Goal: Use online tool/utility: Use online tool/utility

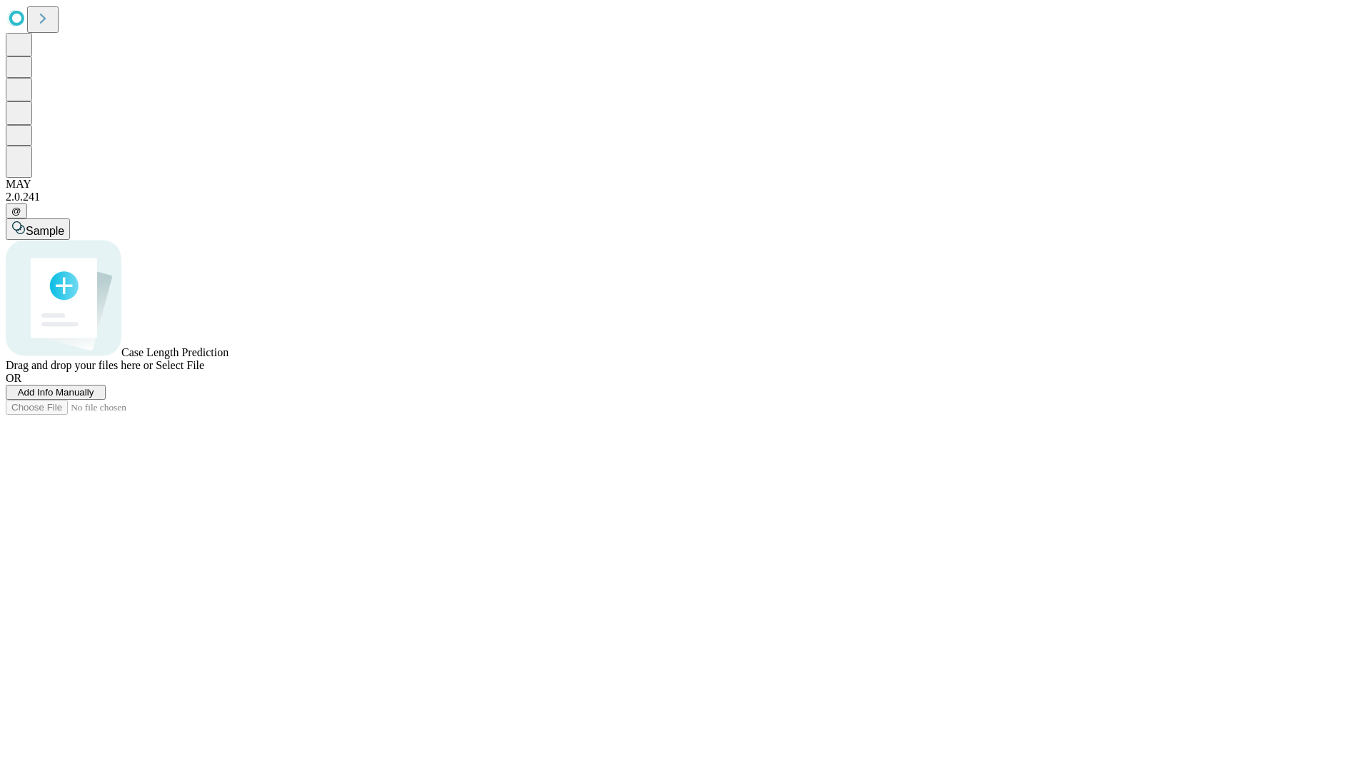
click at [94, 398] on span "Add Info Manually" at bounding box center [56, 392] width 76 height 11
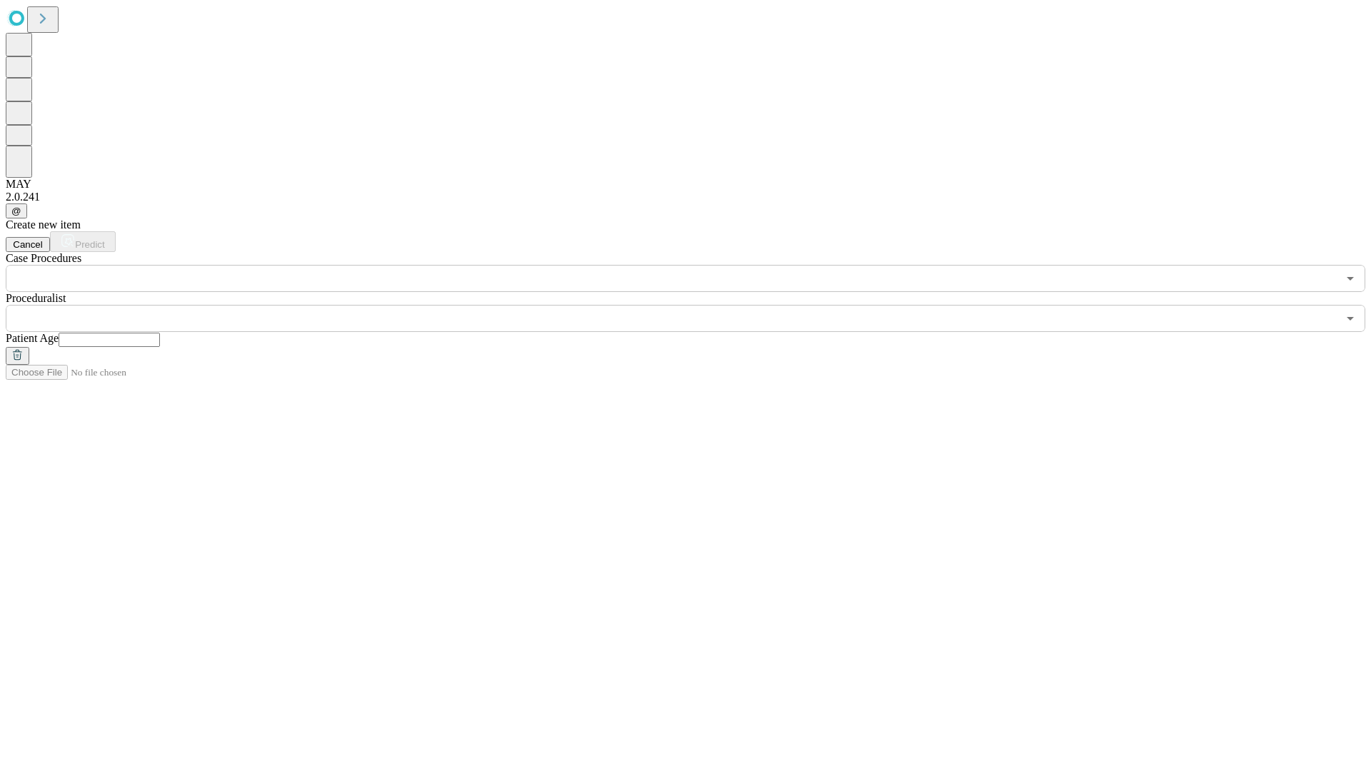
click at [160, 333] on input "text" at bounding box center [109, 340] width 101 height 14
type input "**"
click at [695, 305] on input "text" at bounding box center [672, 318] width 1332 height 27
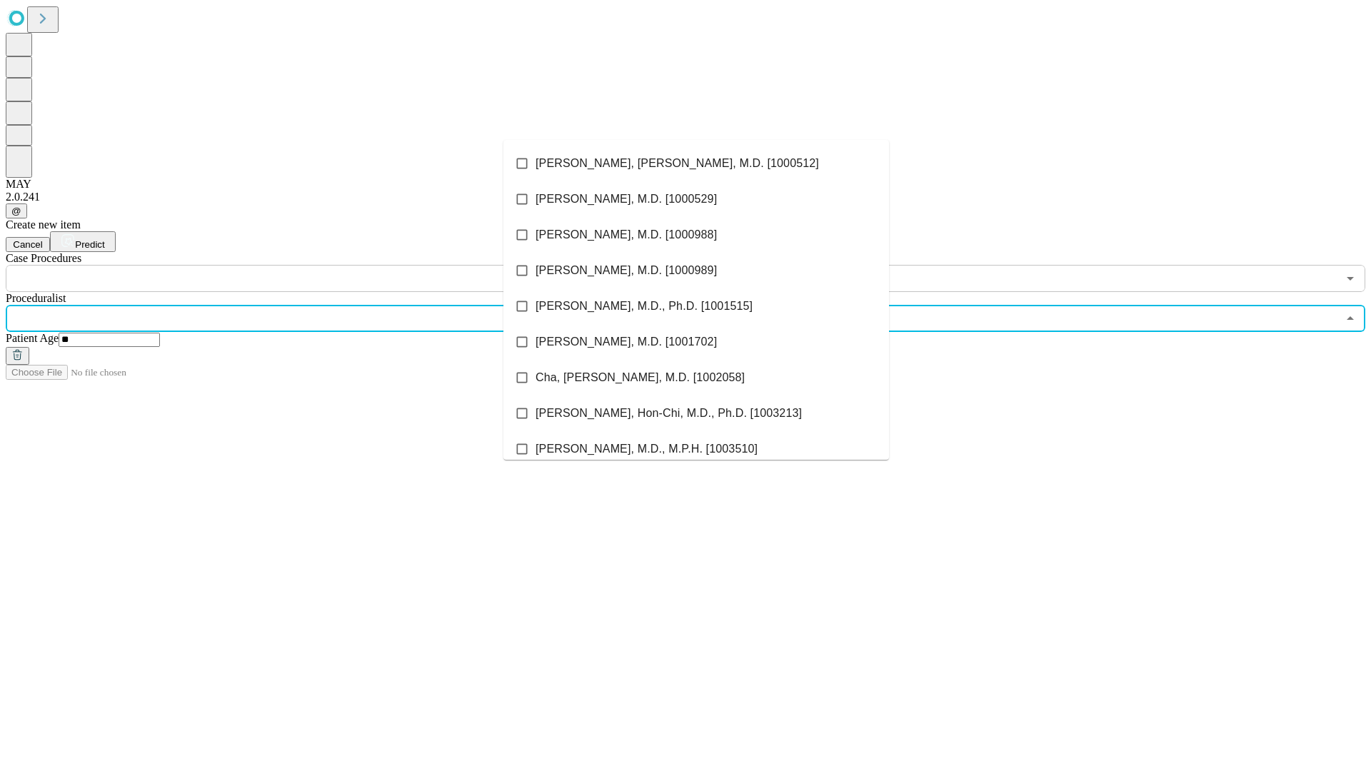
click at [696, 164] on li "[PERSON_NAME], [PERSON_NAME], M.D. [1000512]" at bounding box center [696, 164] width 386 height 36
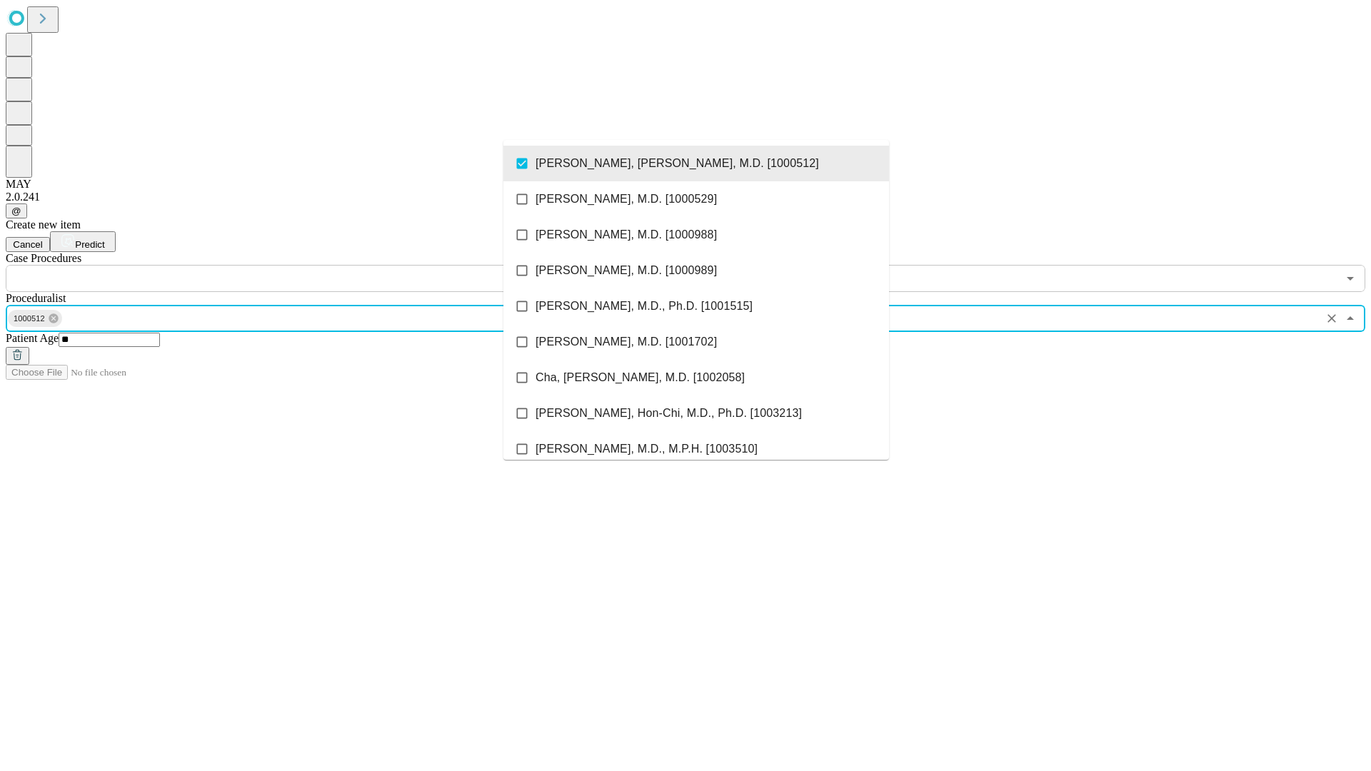
click at [300, 265] on input "text" at bounding box center [672, 278] width 1332 height 27
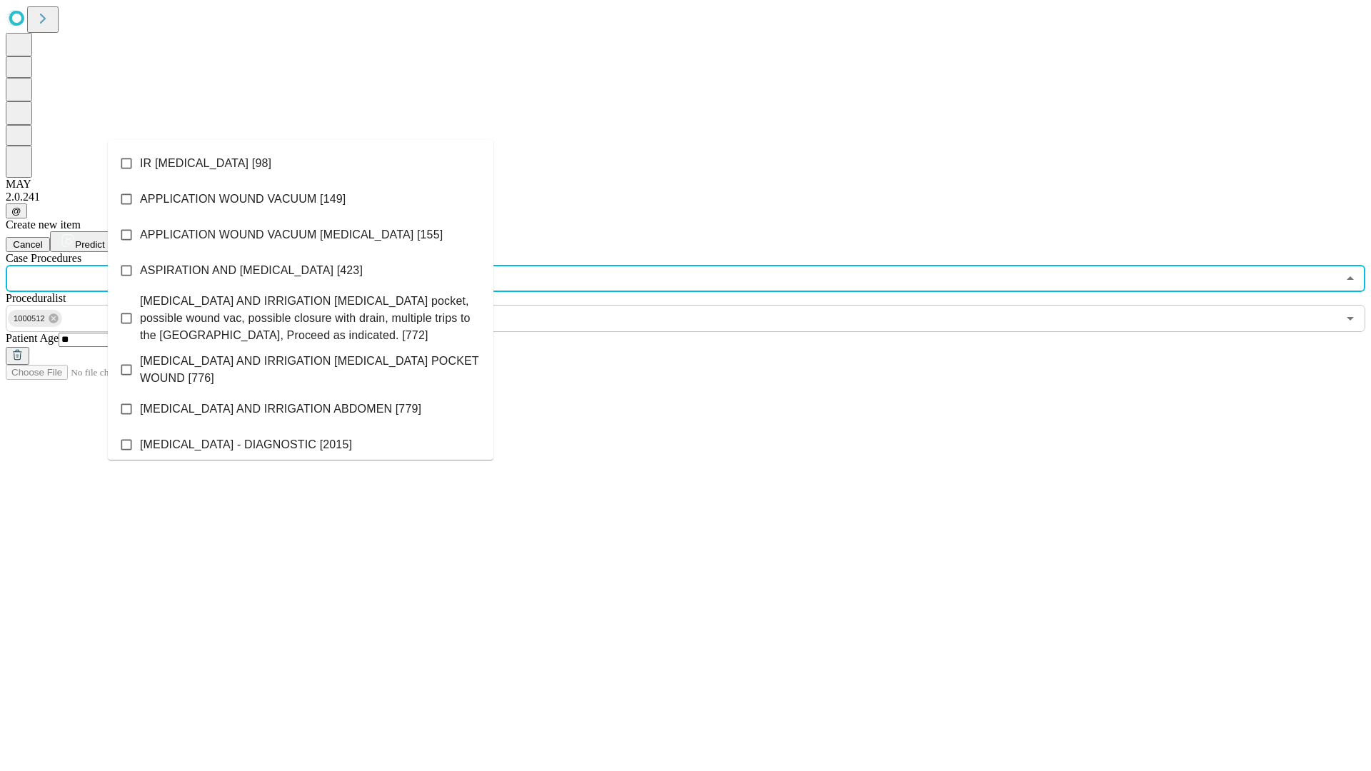
click at [301, 164] on li "IR [MEDICAL_DATA] [98]" at bounding box center [301, 164] width 386 height 36
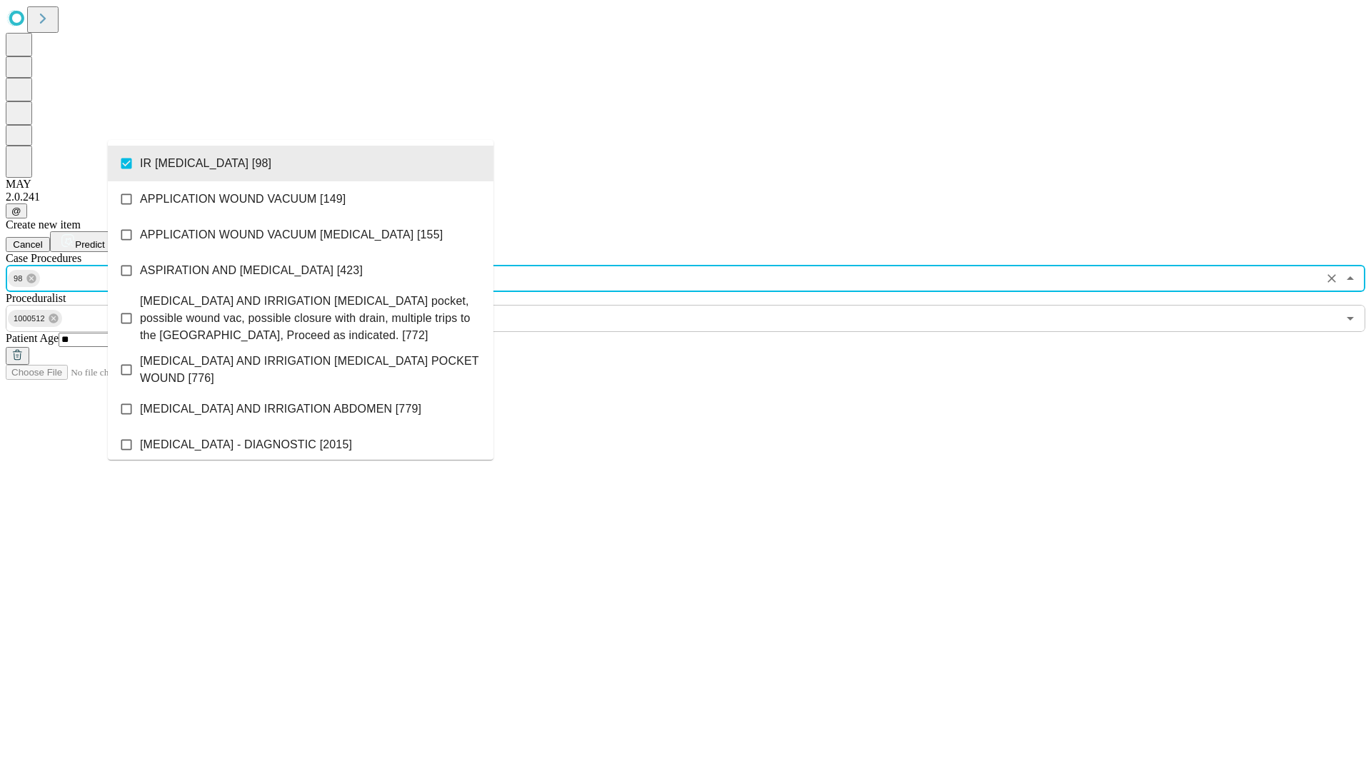
click at [104, 239] on span "Predict" at bounding box center [89, 244] width 29 height 11
